Goal: Communication & Community: Answer question/provide support

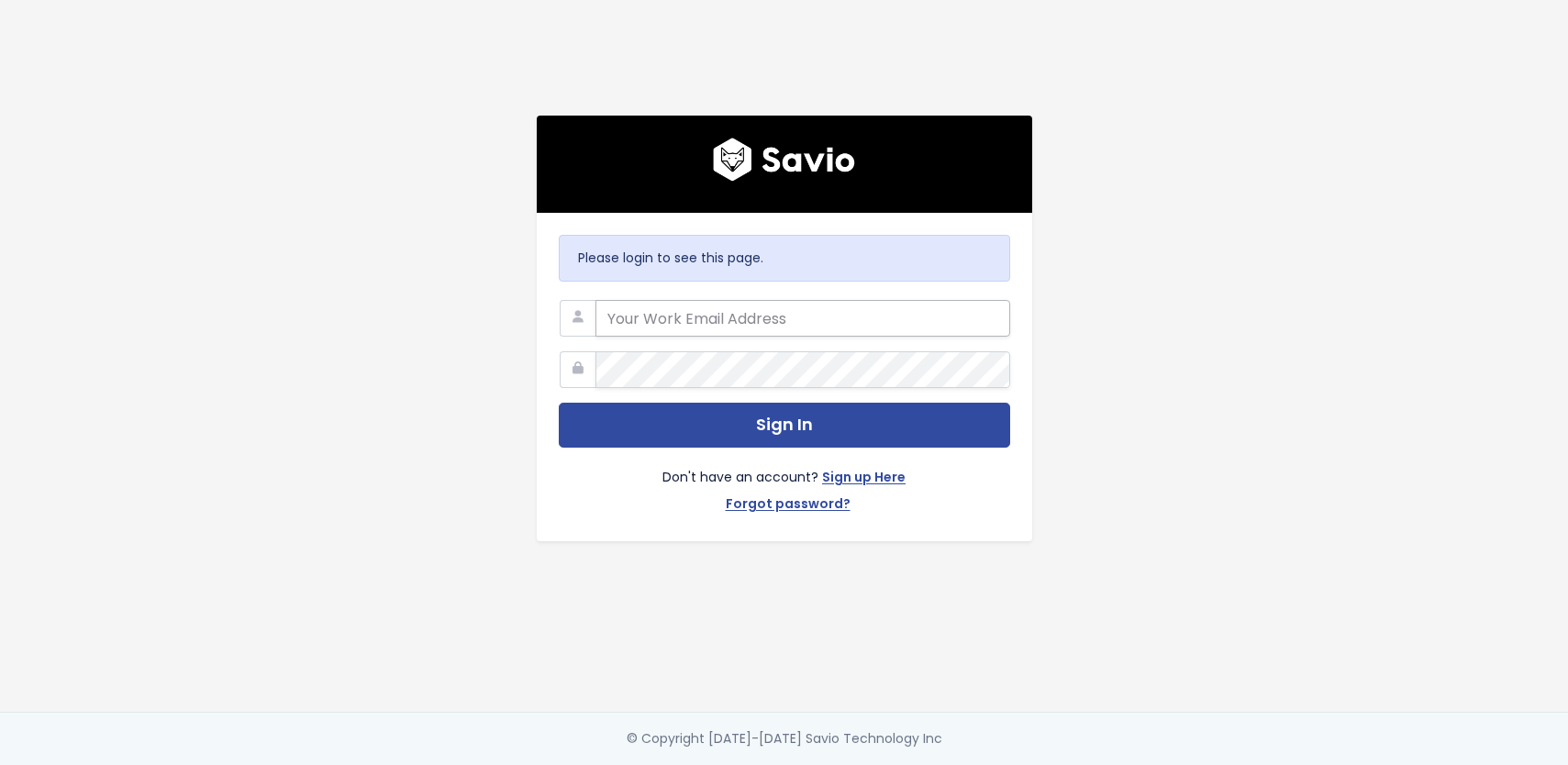
click at [741, 306] on input "email" at bounding box center [802, 319] width 415 height 37
type input "[PERSON_NAME][EMAIL_ADDRESS][DOMAIN_NAME]"
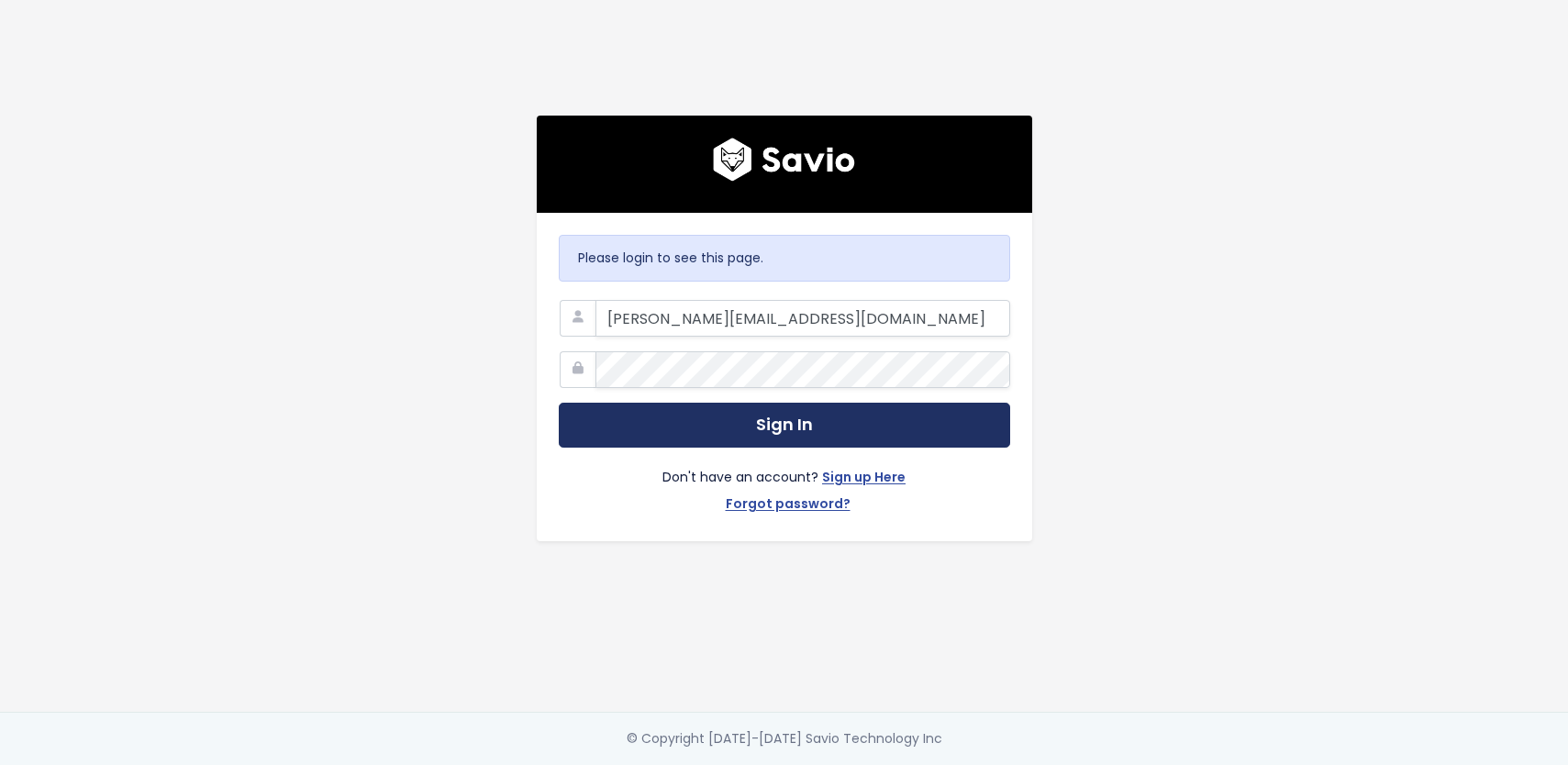
click at [846, 417] on button "Sign In" at bounding box center [784, 425] width 452 height 45
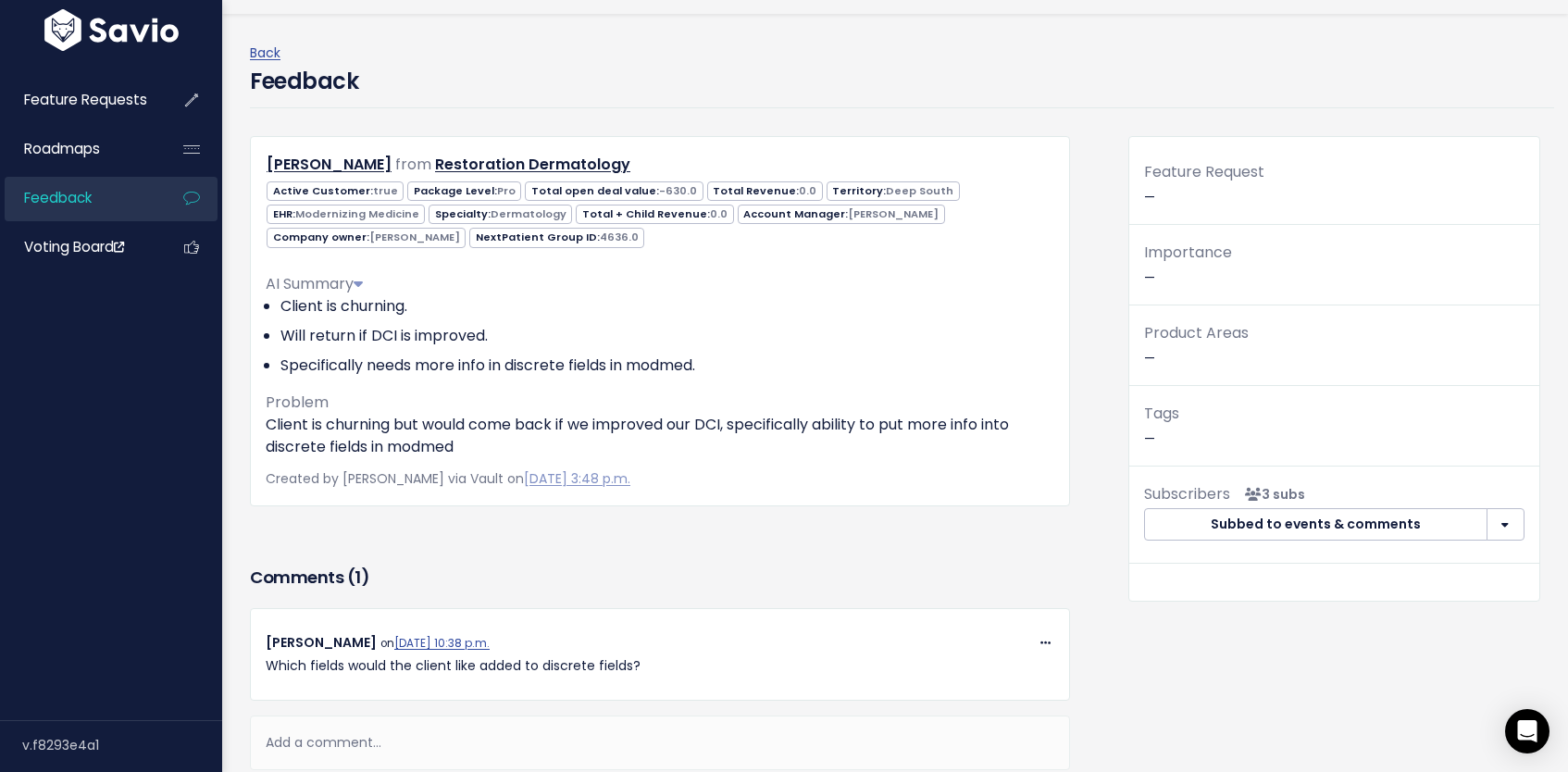
scroll to position [148, 0]
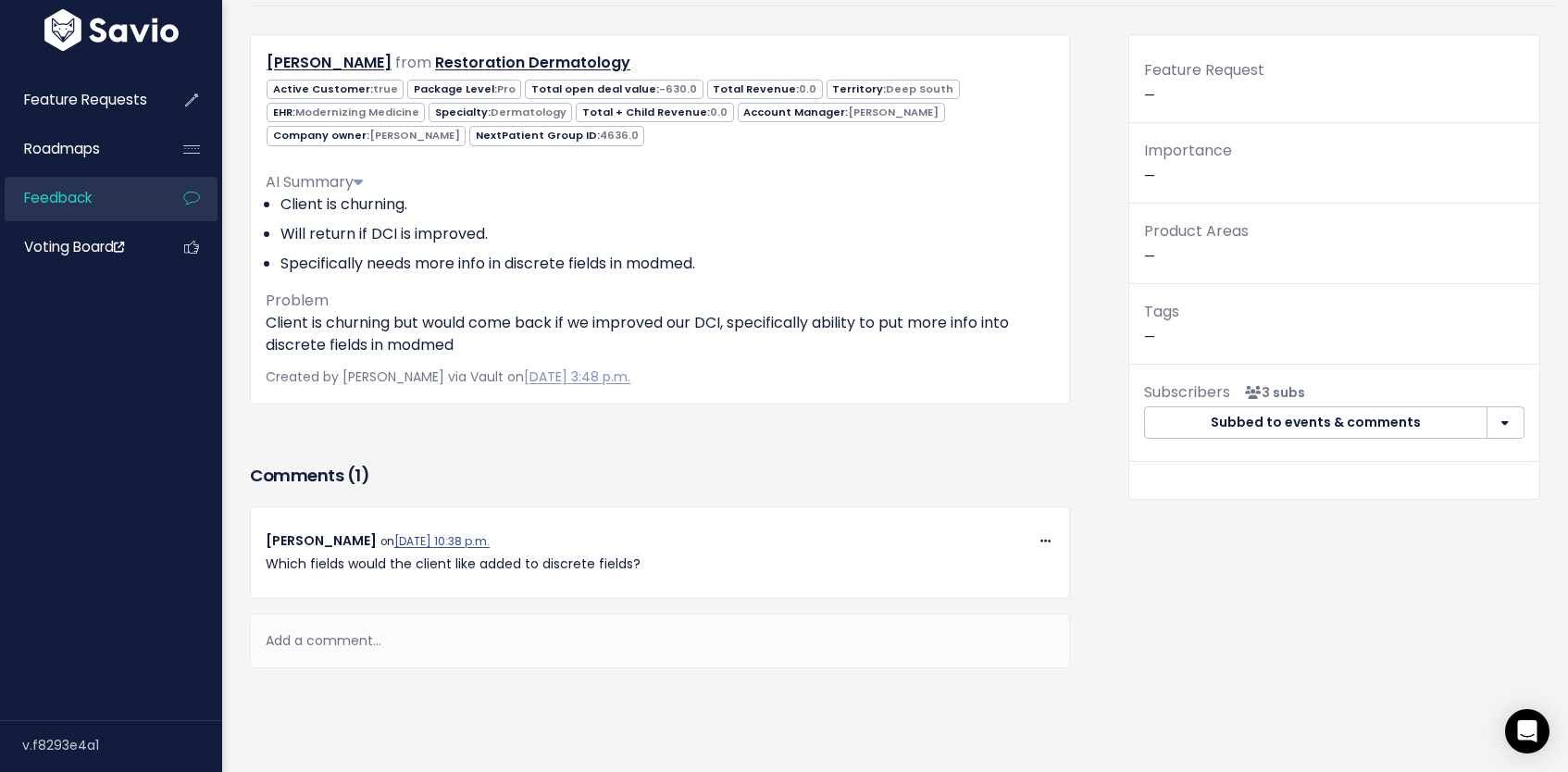
click at [508, 638] on div "Add a comment..." at bounding box center [659, 641] width 820 height 54
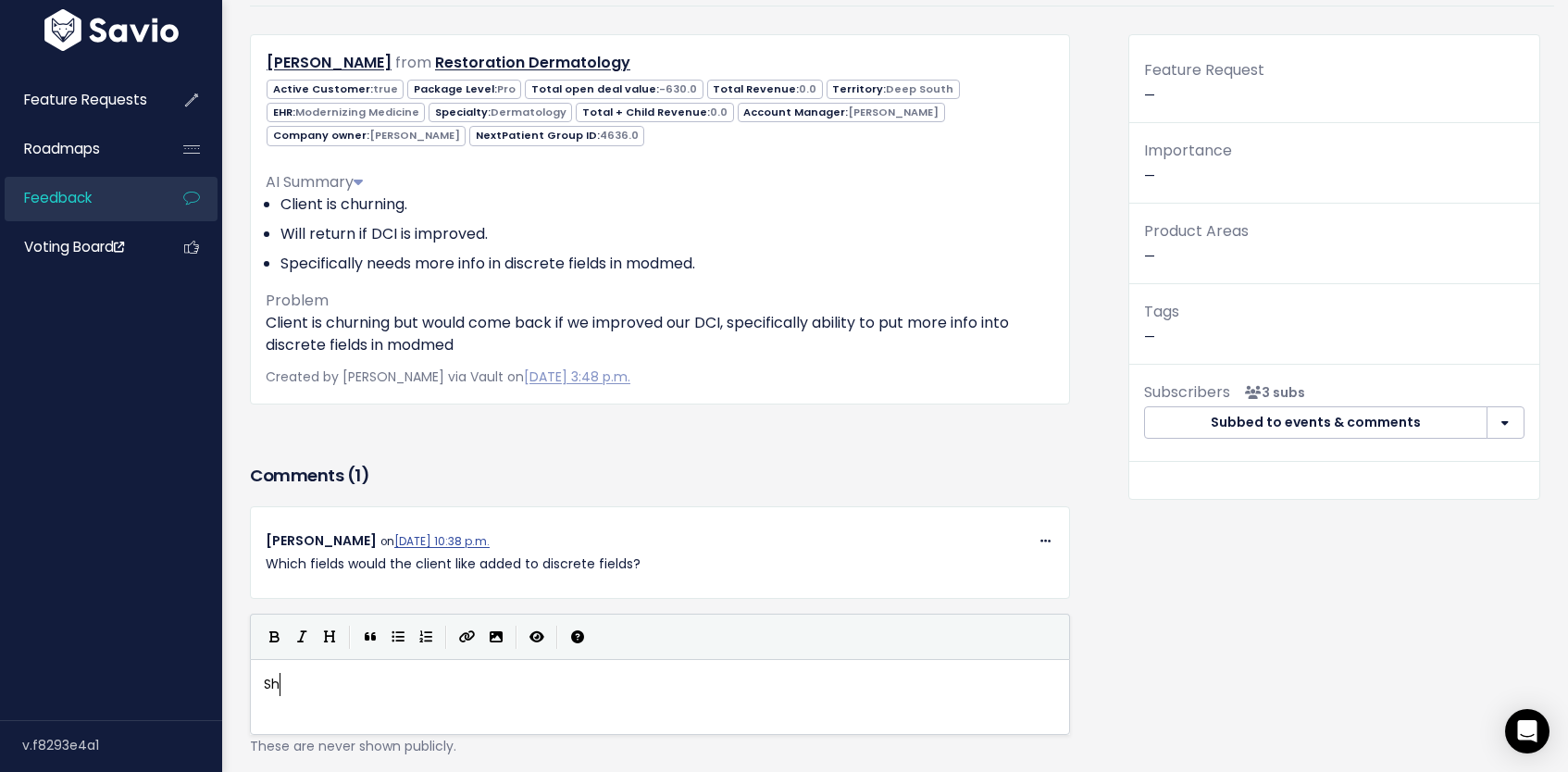
type textarea "She"
type textarea "Isn"
type textarea "nsurance info was a big one (i"
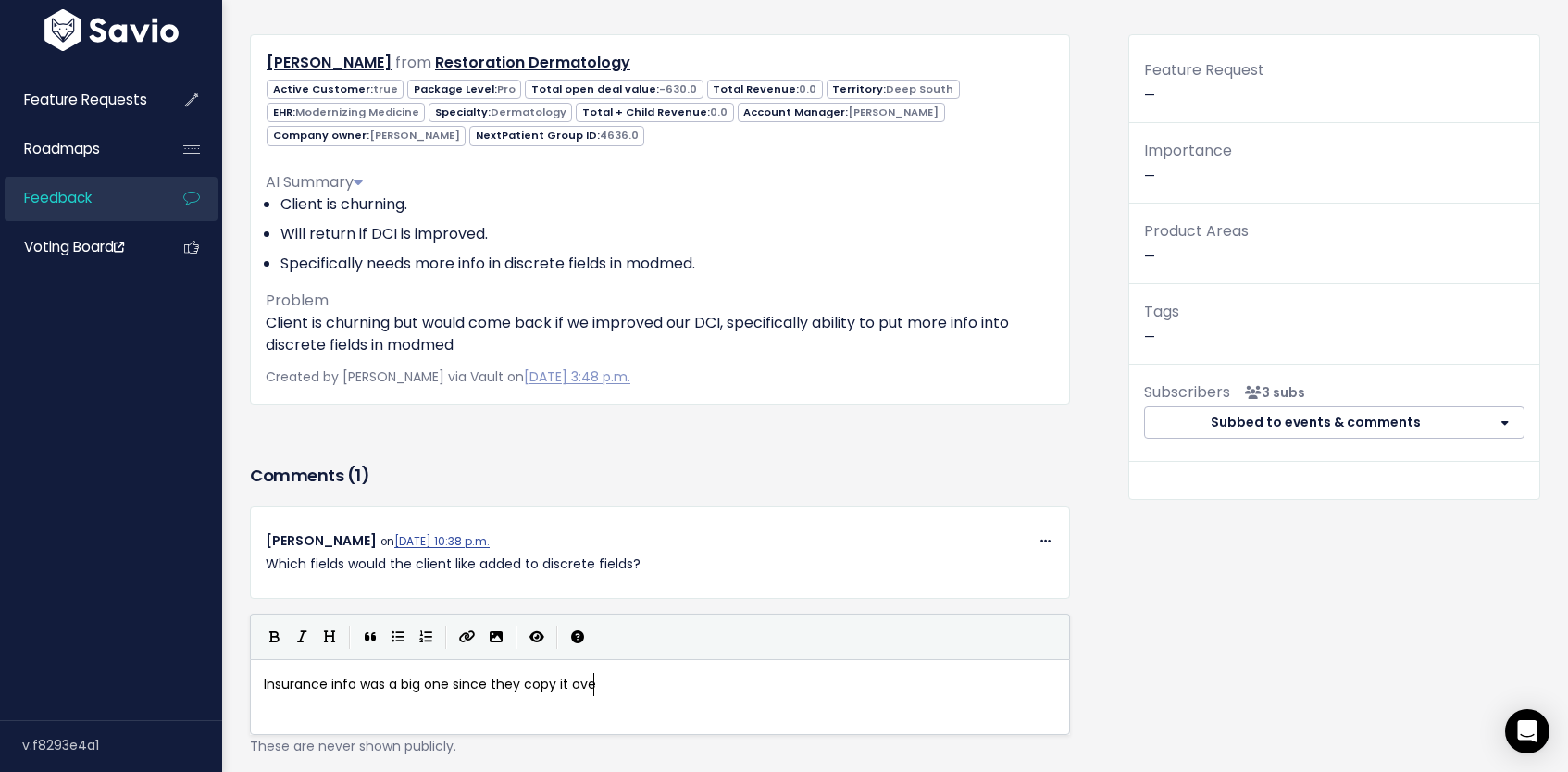
type textarea "since they copy it over t"
type textarea "from the appt notes right now"
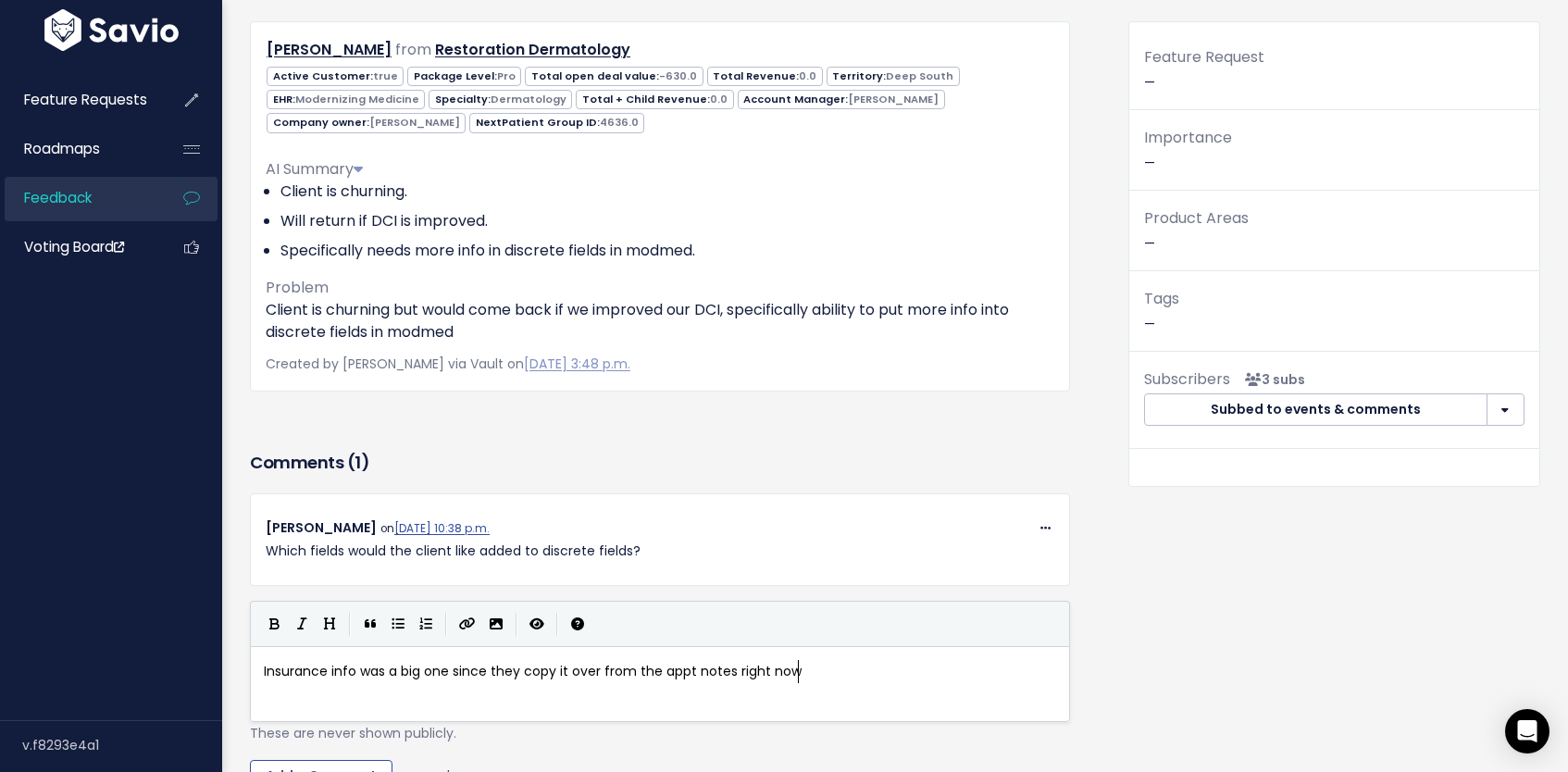
scroll to position [315, 0]
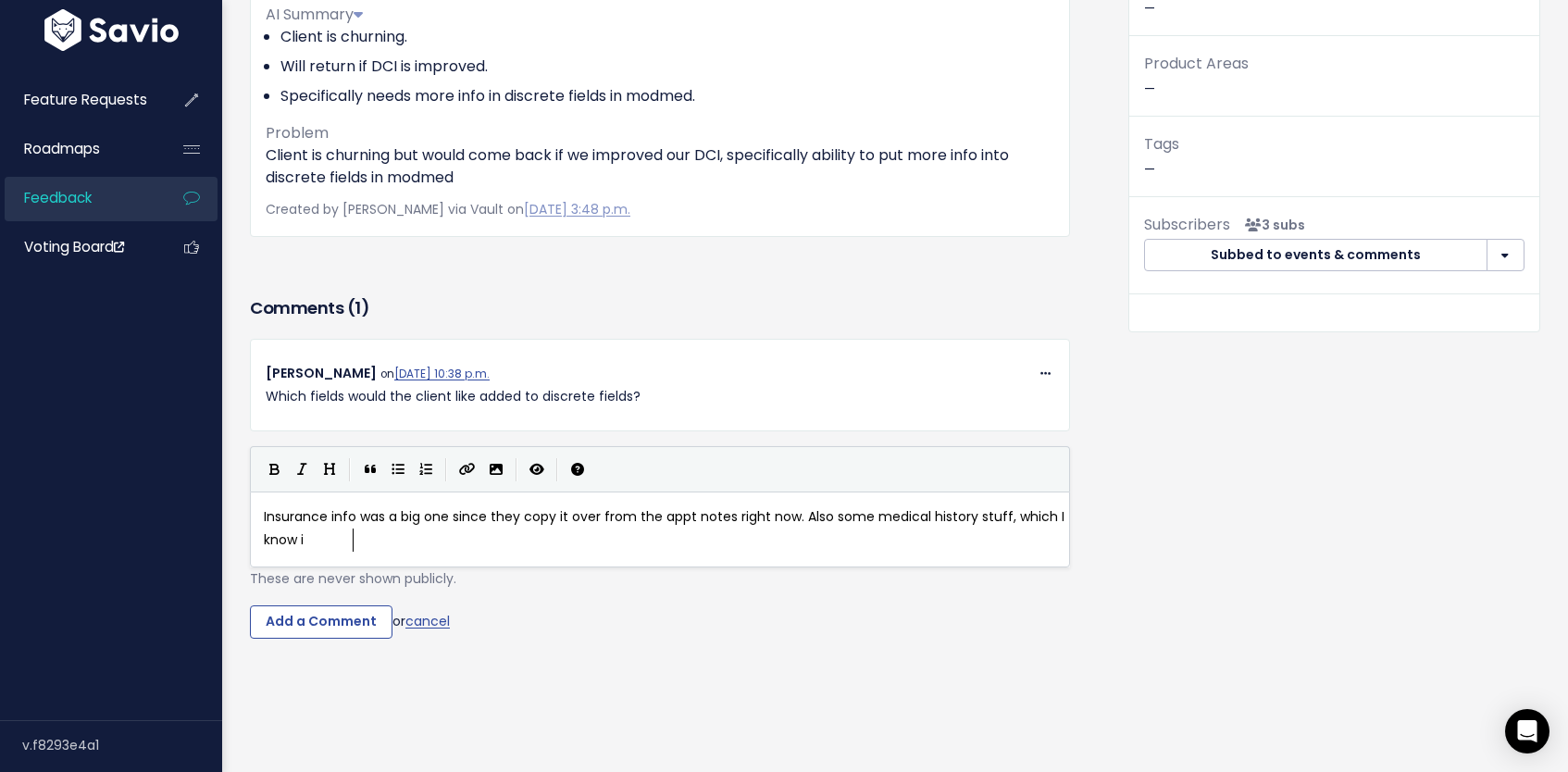
type textarea ". Also some medical history stuff, which I know if"
type textarea "s"
drag, startPoint x: 1019, startPoint y: 528, endPoint x: 1027, endPoint y: 540, distance: 14.4
type textarea "though she knows that"
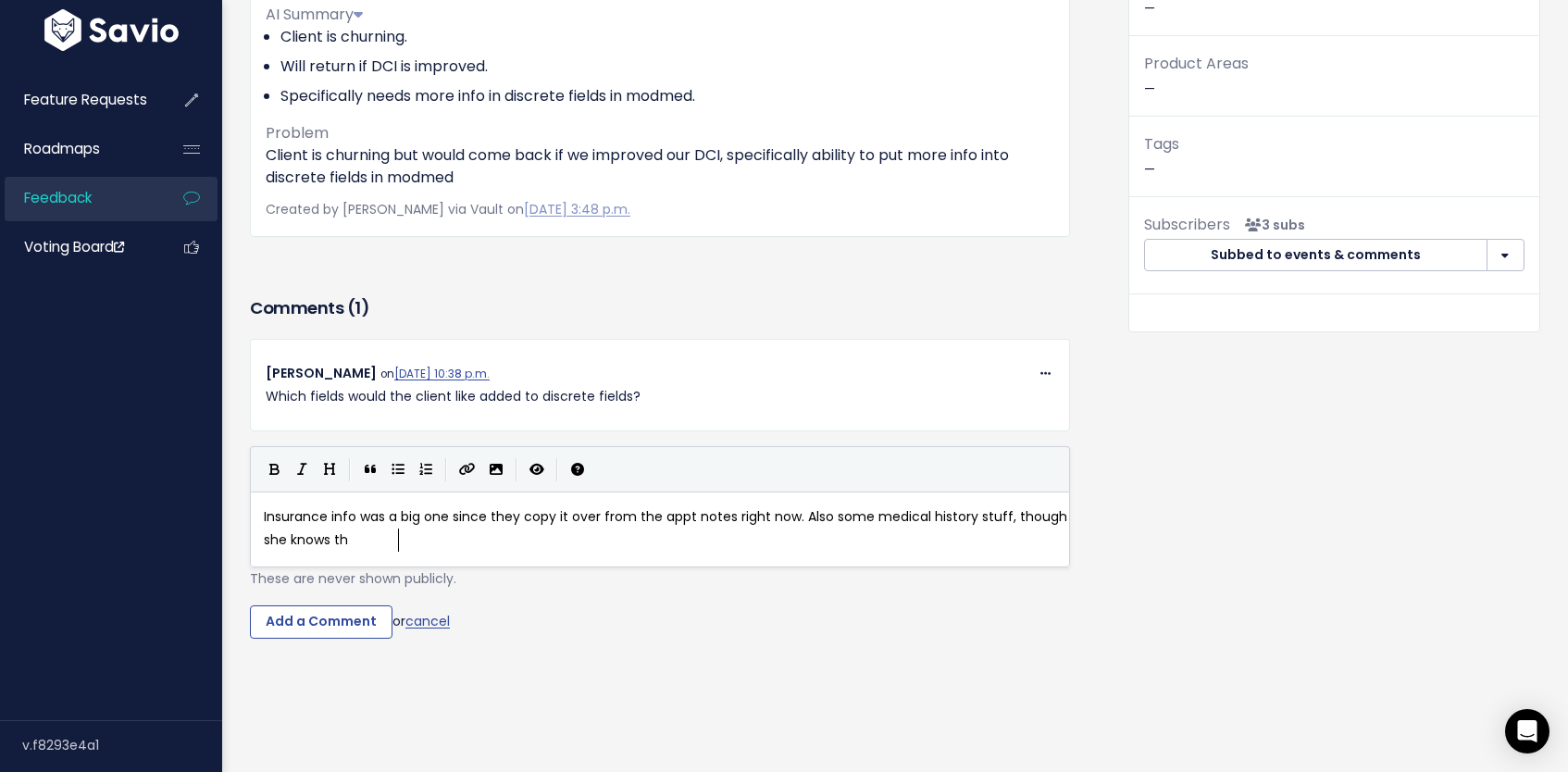
scroll to position [7, 147]
drag, startPoint x: 803, startPoint y: 512, endPoint x: 898, endPoint y: 573, distance: 112.9
type textarea "The medical history stuiff"
type textarea "ff Klara does was also appelaing to her. But as far as things"
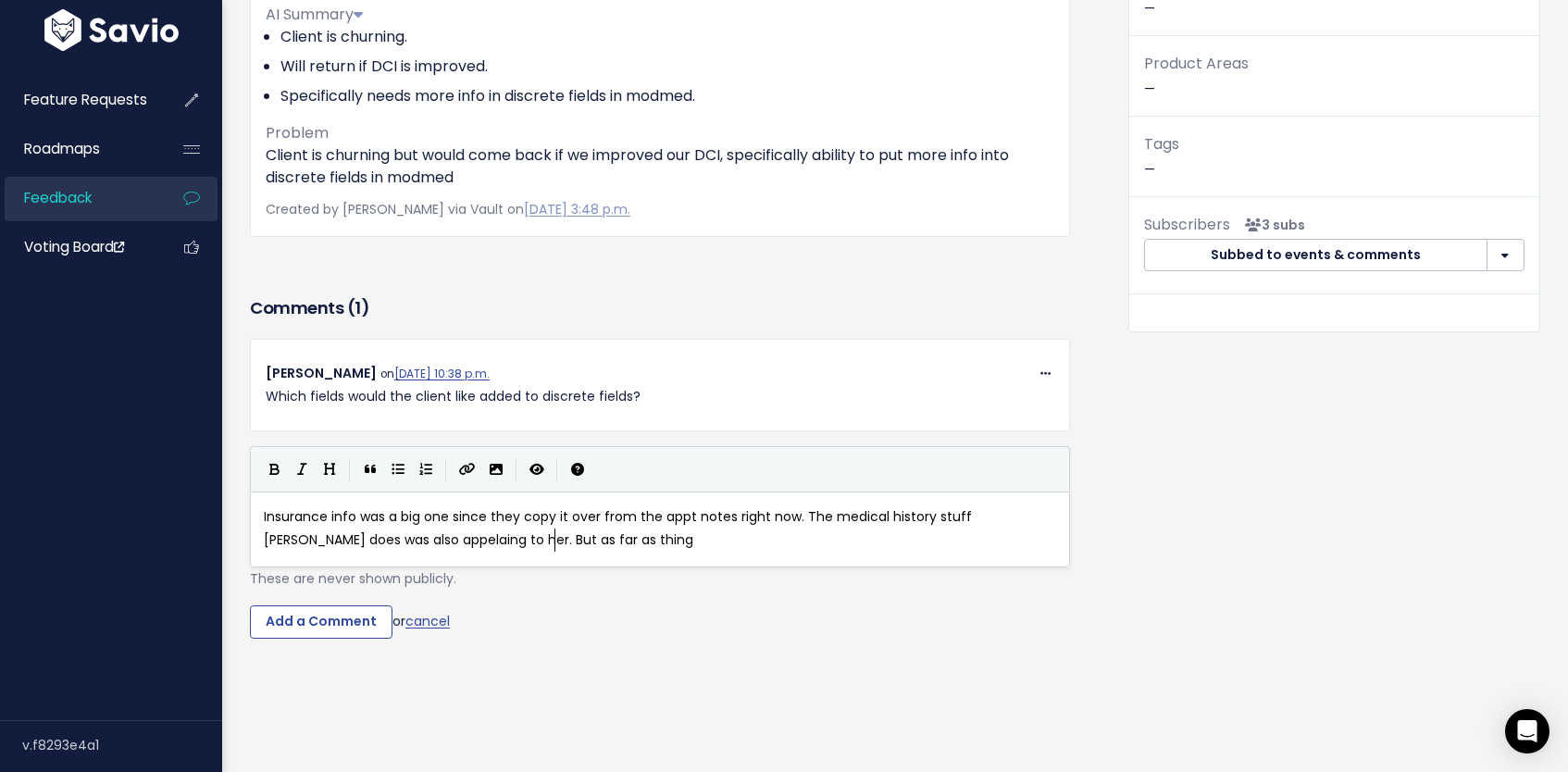
scroll to position [7, 384]
type textarea ", but I know that's a bit out of sc"
type textarea "cope for us."
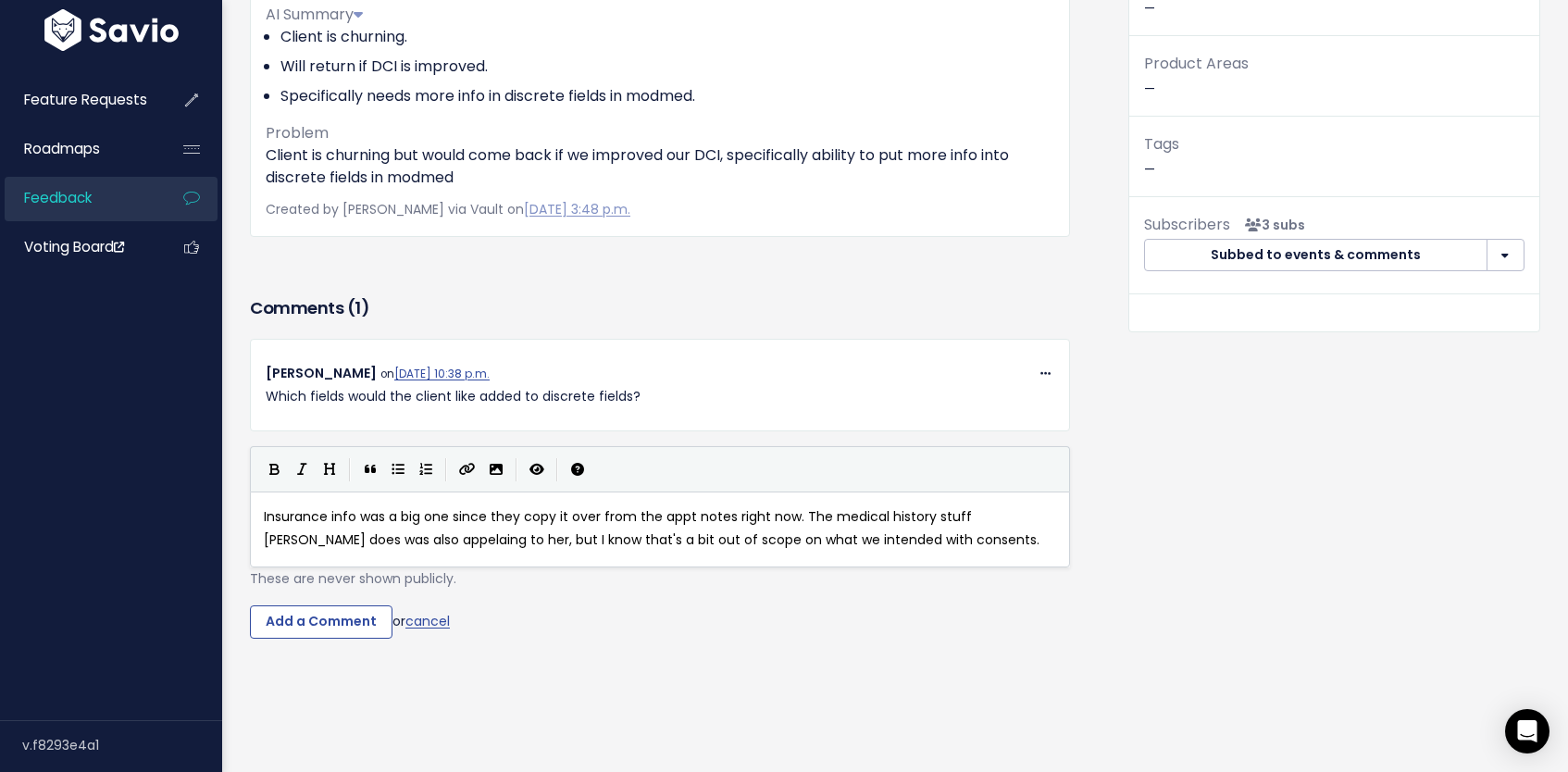
type textarea "cope on what we intended with consents."
click at [702, 515] on span "Insurance info was a big one since they copy it over from the appt notes right …" at bounding box center [652, 528] width 776 height 41
click at [803, 511] on span "Insurance info was a big one since they copy it over from the appt notes right …" at bounding box center [652, 528] width 776 height 41
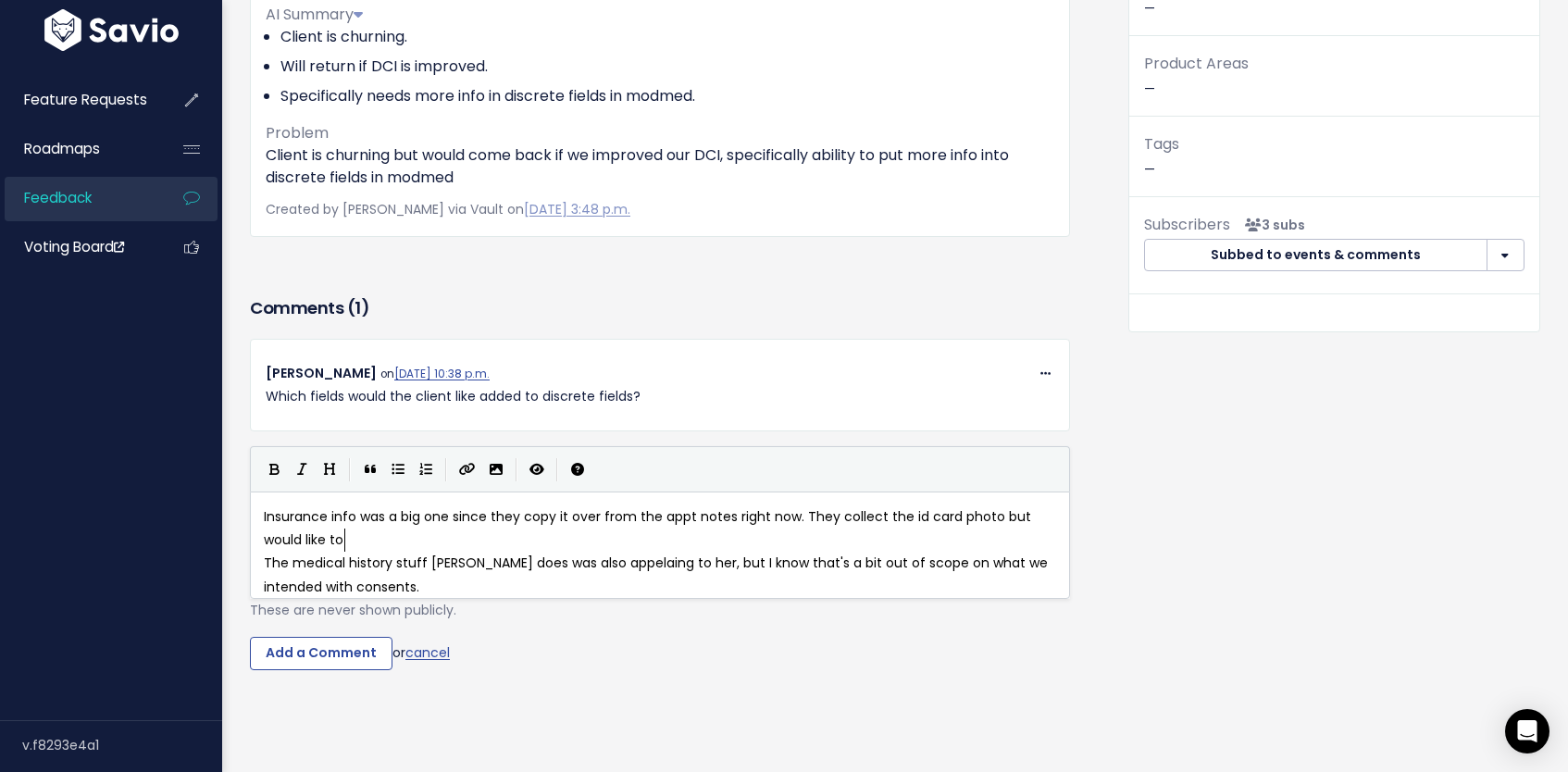
type textarea "They collect the id card photo but would like to"
type textarea "it if we could push their inc"
type textarea "surn"
type textarea "ance details inrio"
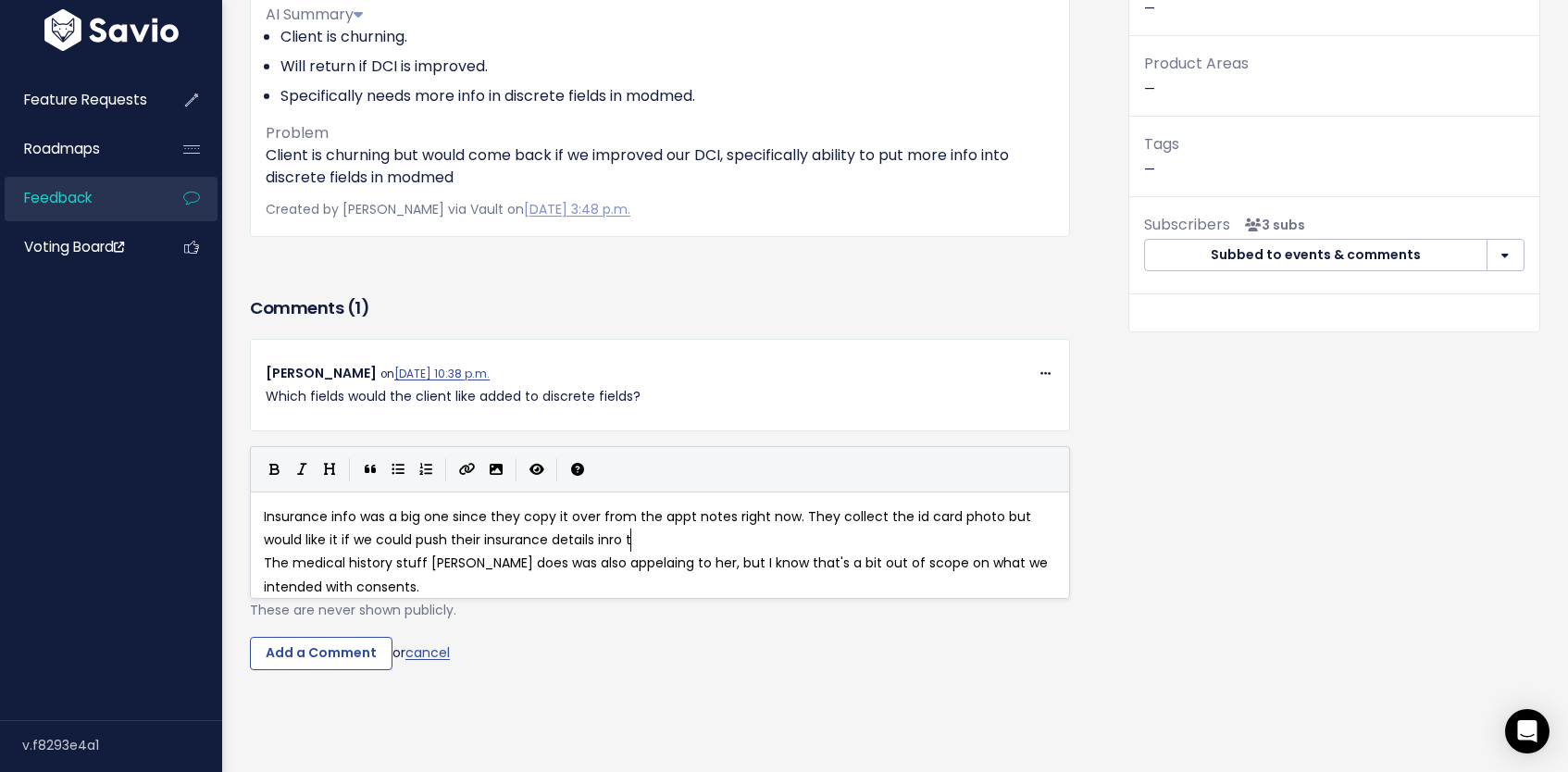
scroll to position [7, 36]
type textarea "ro the"
type textarea "to the ModMed fields"
click at [566, 599] on div "x Insurance info was a big one since they copy it over from the appt notes righ…" at bounding box center [666, 552] width 814 height 101
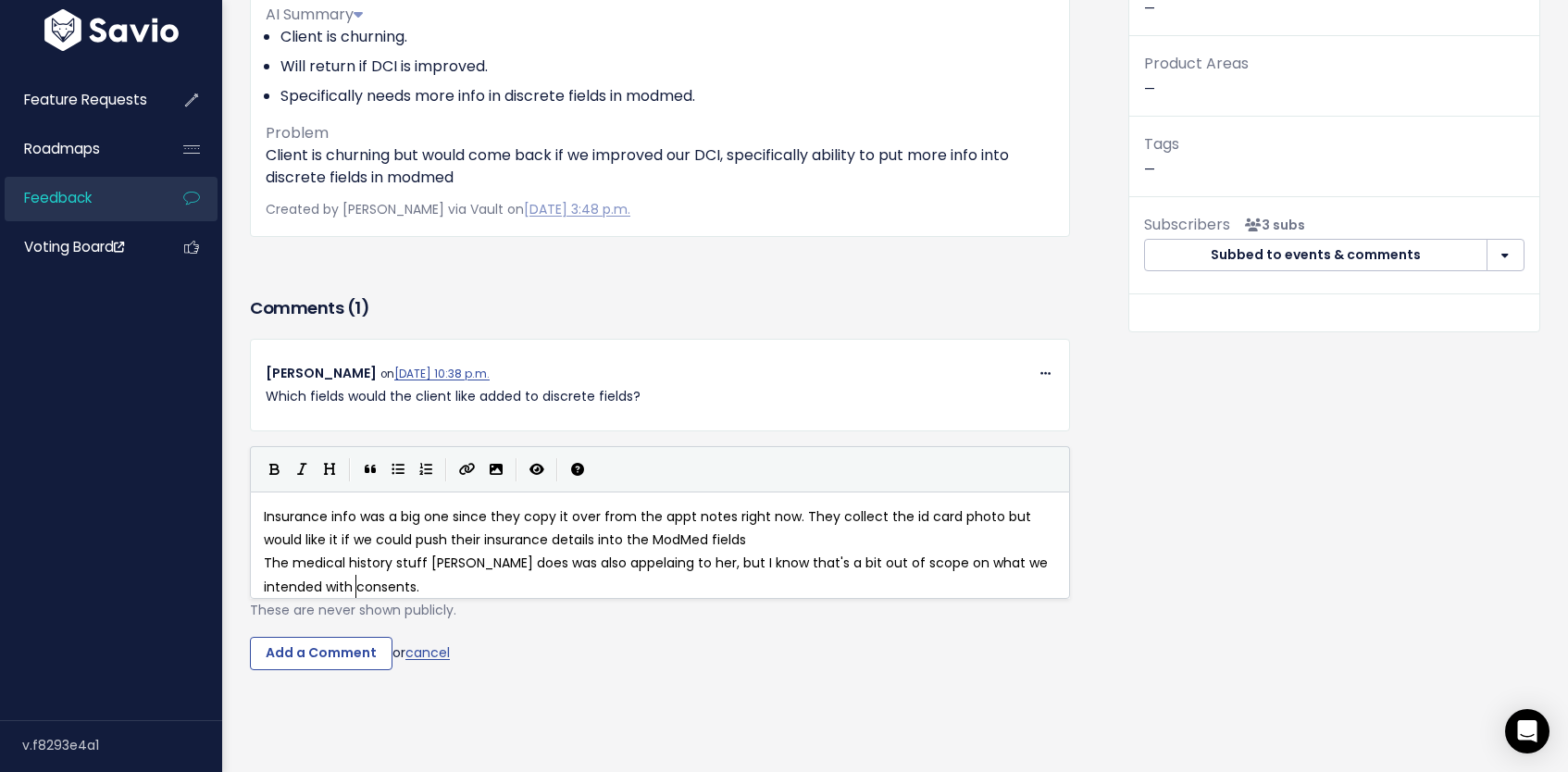
click at [513, 574] on pre "The medical history stuff Klara does was also appelaing to her, but I know that…" at bounding box center [666, 575] width 814 height 46
click at [420, 583] on pre "The medical history stuff Klara does was also appelaing to her, but I know that…" at bounding box center [666, 575] width 814 height 46
click at [298, 671] on input "Add a Comment" at bounding box center [321, 654] width 143 height 33
